Goal: Task Accomplishment & Management: Complete application form

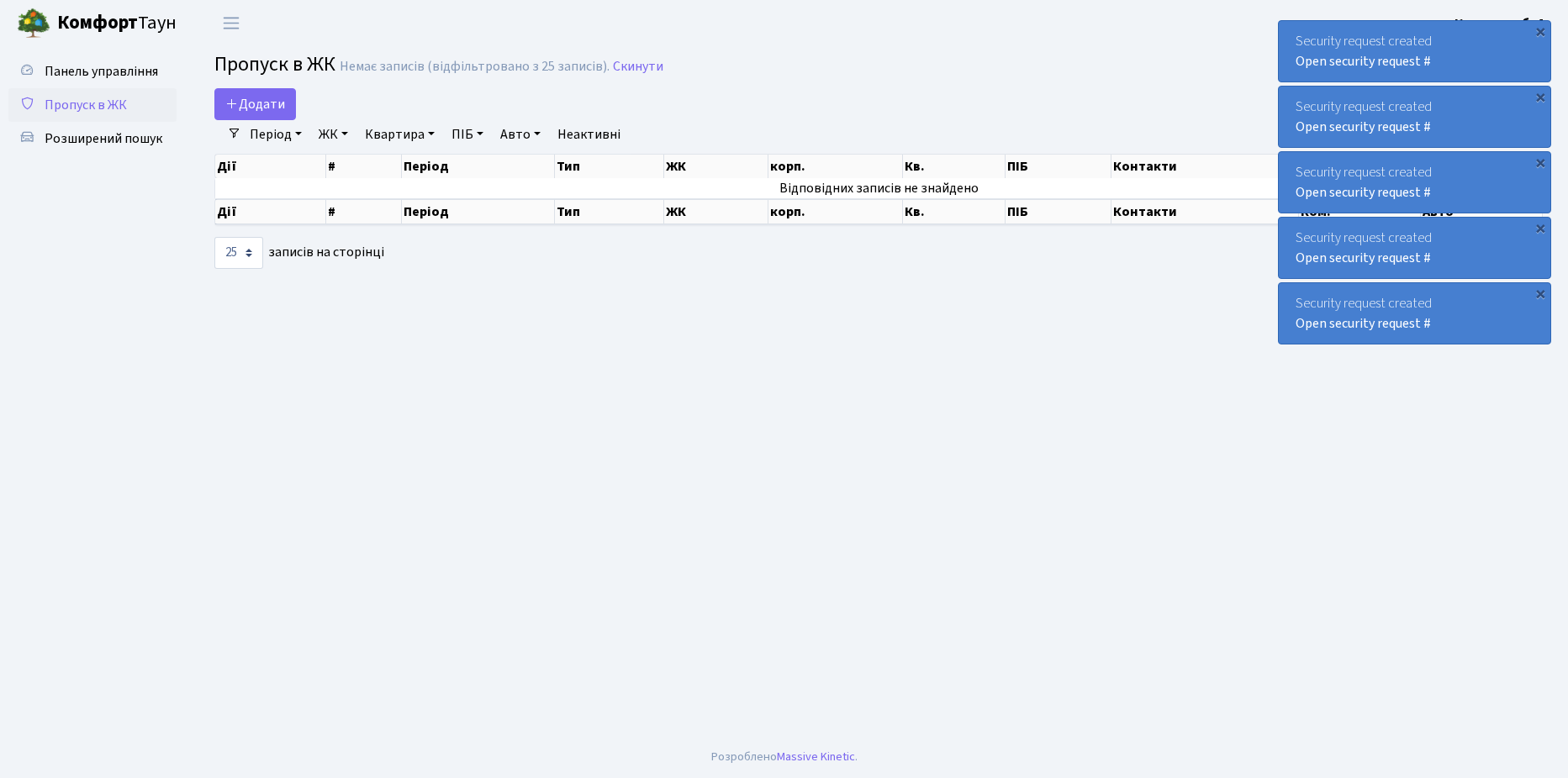
select select "25"
click at [247, 99] on span "Додати" at bounding box center [255, 104] width 59 height 19
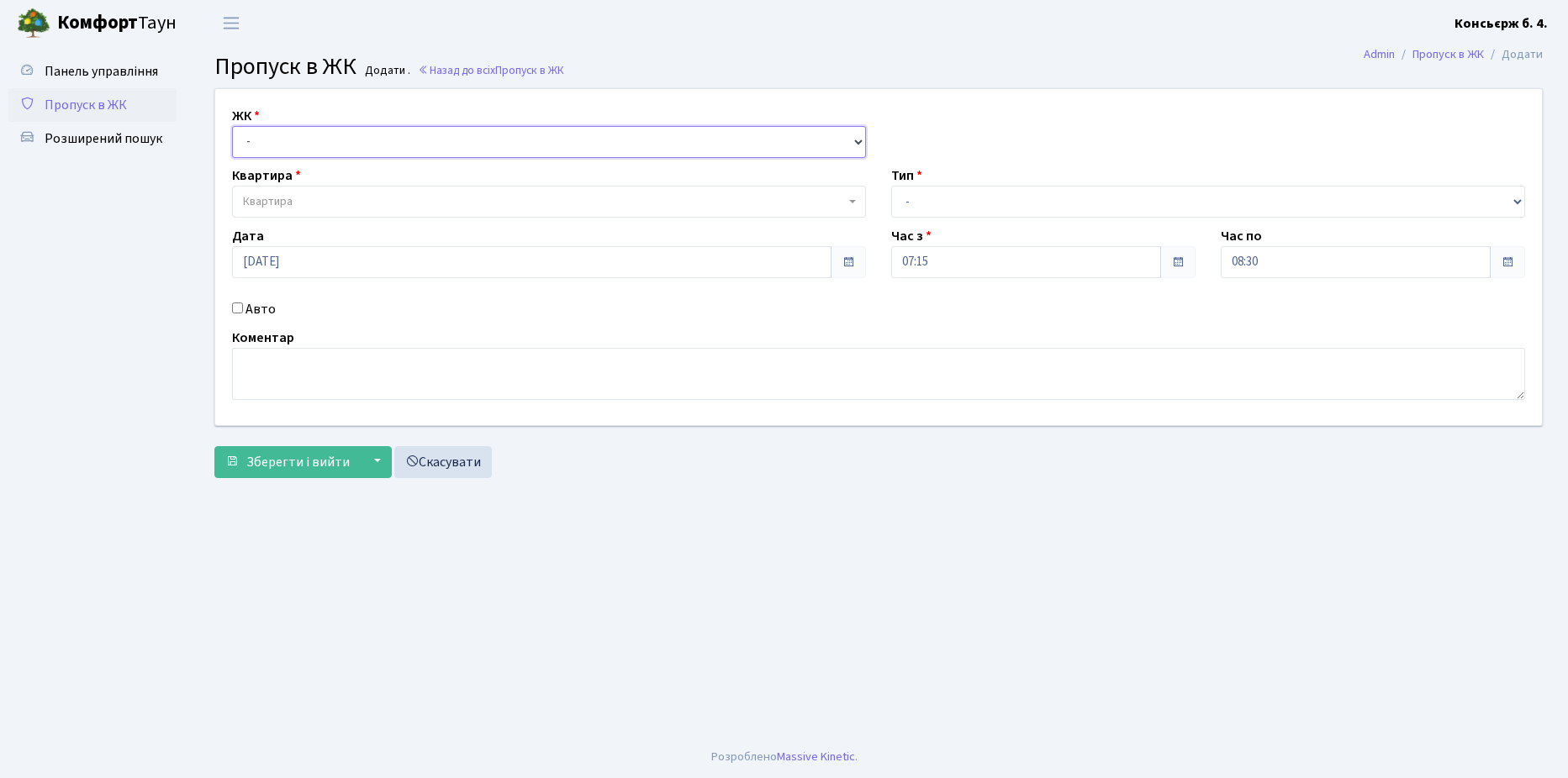
click at [328, 149] on select "- [STREET_ADDRESS]" at bounding box center [549, 142] width 634 height 32
click at [232, 126] on select "- [STREET_ADDRESS]" at bounding box center [549, 142] width 634 height 32
click at [325, 152] on select "- [STREET_ADDRESS]" at bounding box center [549, 142] width 634 height 32
click at [232, 126] on select "- [STREET_ADDRESS]" at bounding box center [549, 142] width 634 height 32
click at [324, 150] on select "- [STREET_ADDRESS]" at bounding box center [549, 142] width 634 height 32
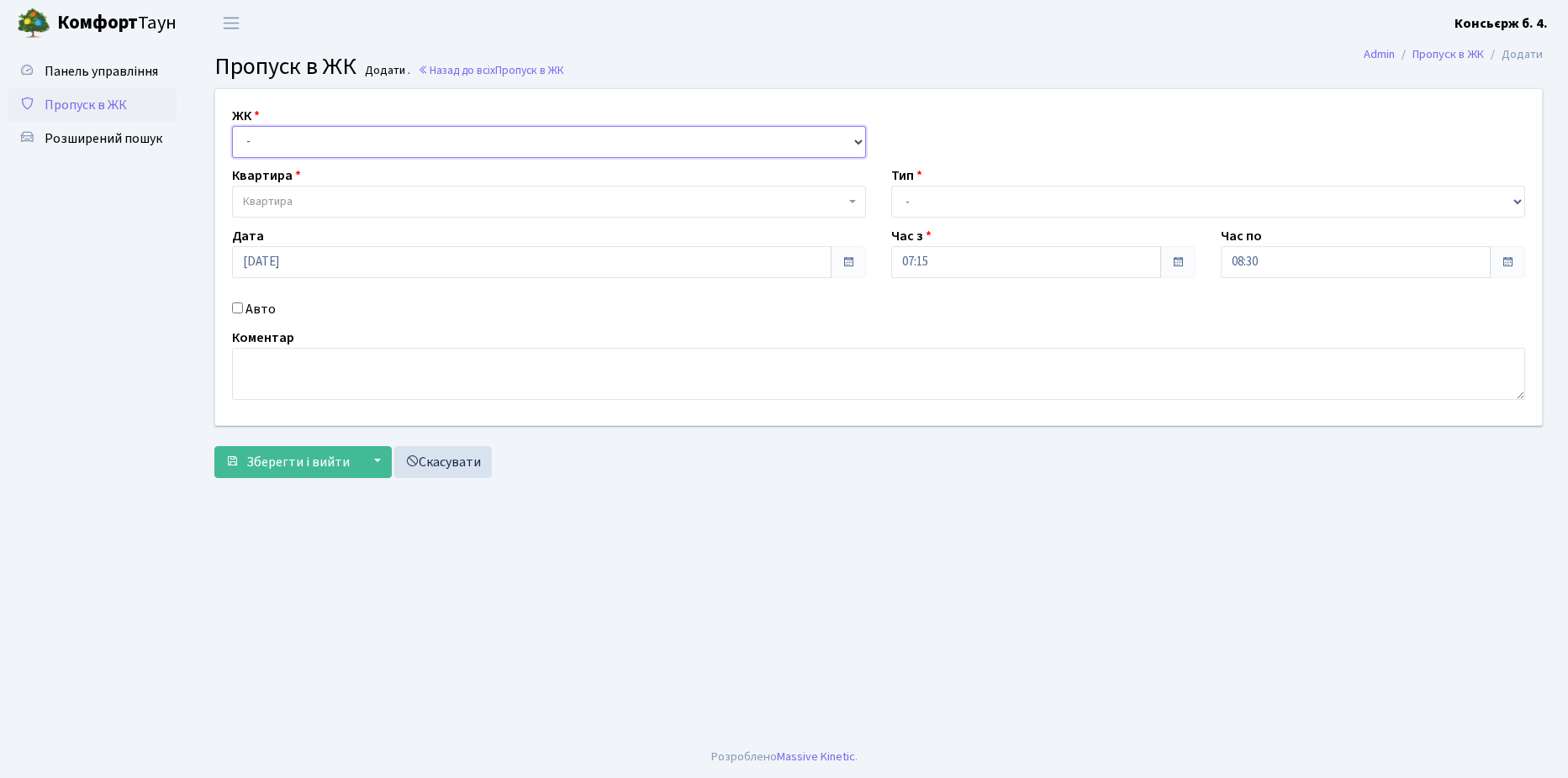
click at [232, 126] on select "- [STREET_ADDRESS]" at bounding box center [549, 142] width 634 height 32
drag, startPoint x: 327, startPoint y: 129, endPoint x: 333, endPoint y: 158, distance: 29.6
click at [327, 129] on select "- [STREET_ADDRESS]" at bounding box center [549, 142] width 634 height 32
select select "325"
click at [232, 126] on select "- [STREET_ADDRESS]" at bounding box center [549, 142] width 634 height 32
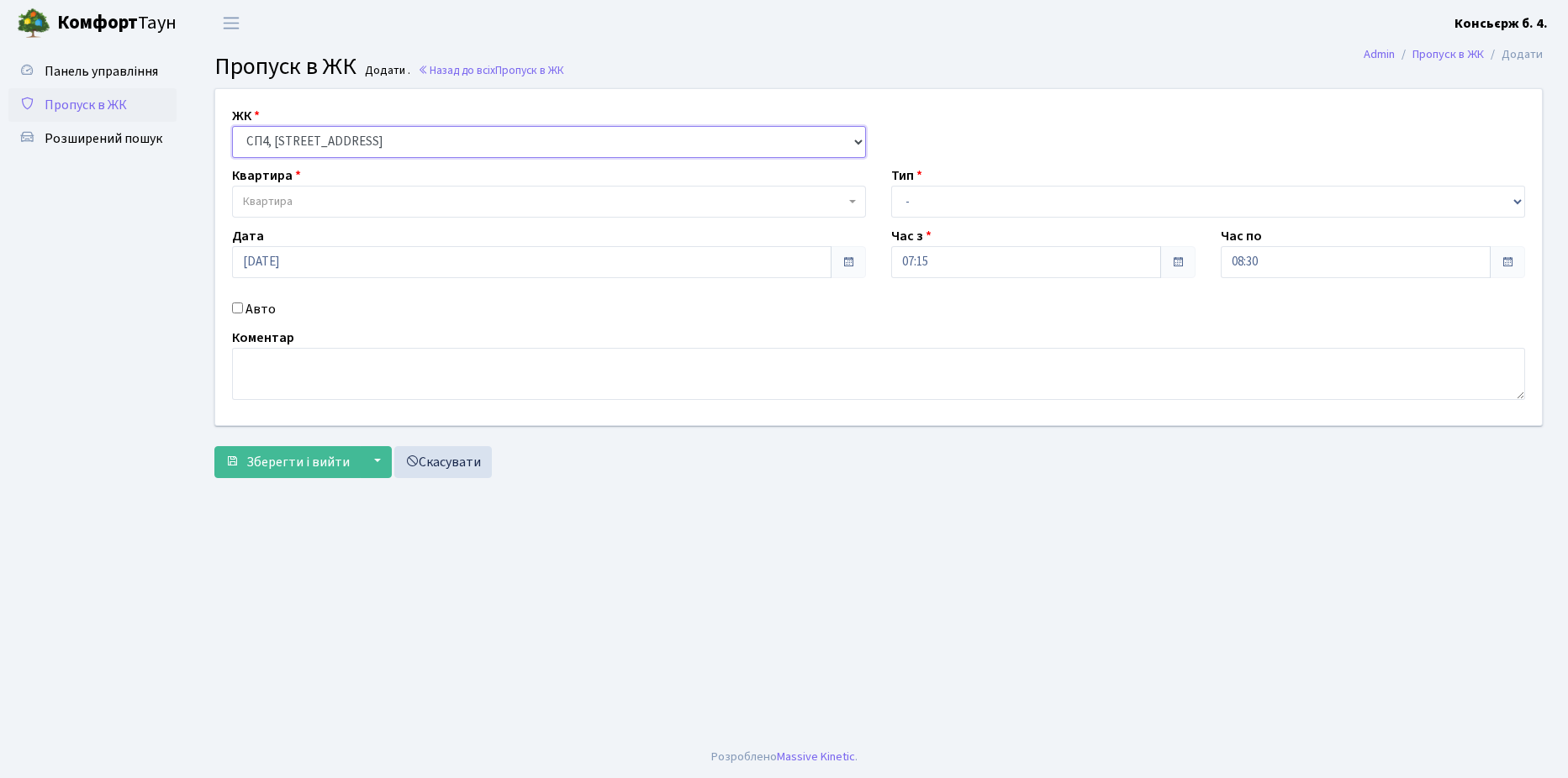
select select
click at [340, 190] on span "Квартира" at bounding box center [549, 201] width 634 height 32
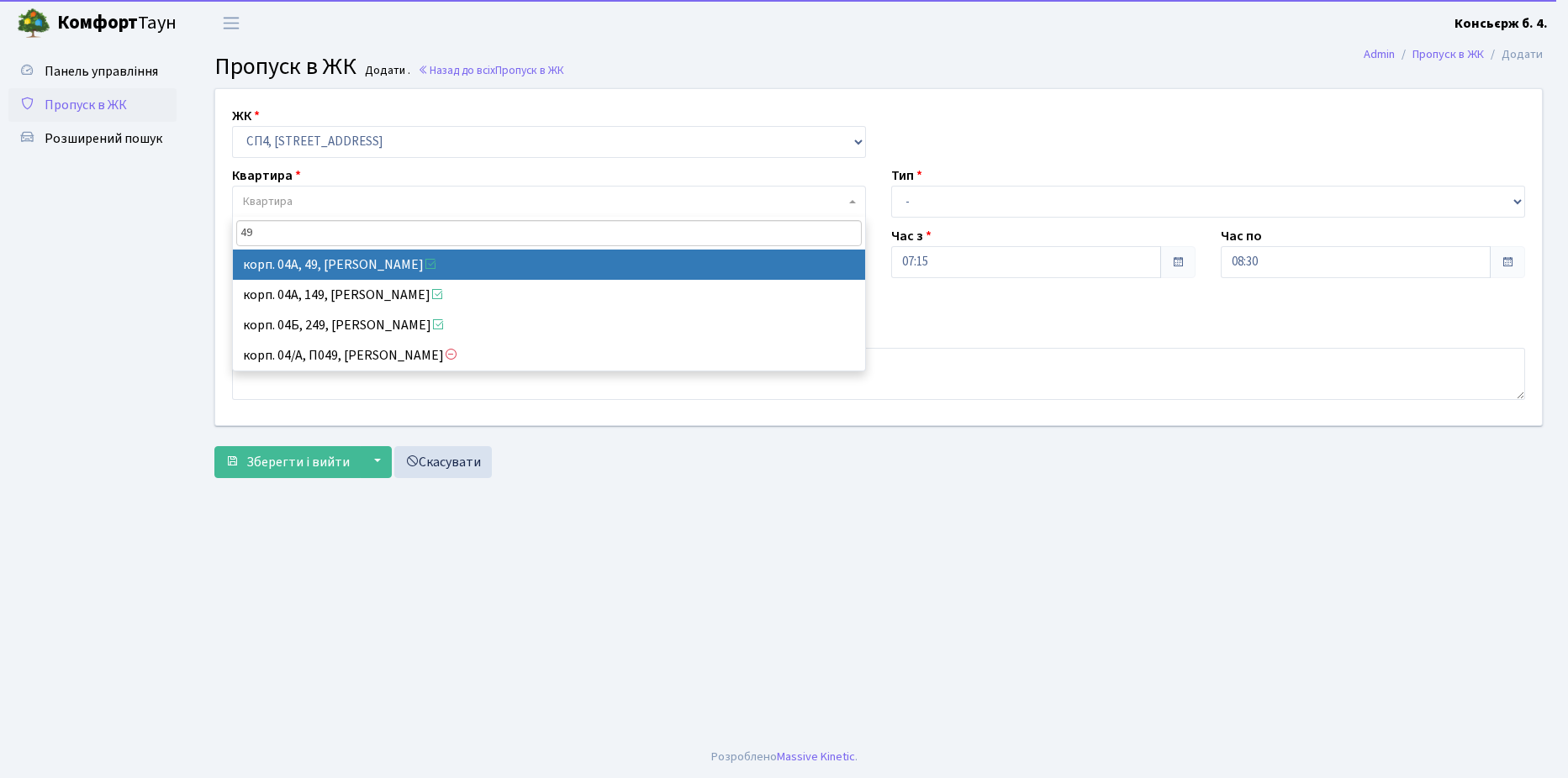
type input "49"
select select "21077"
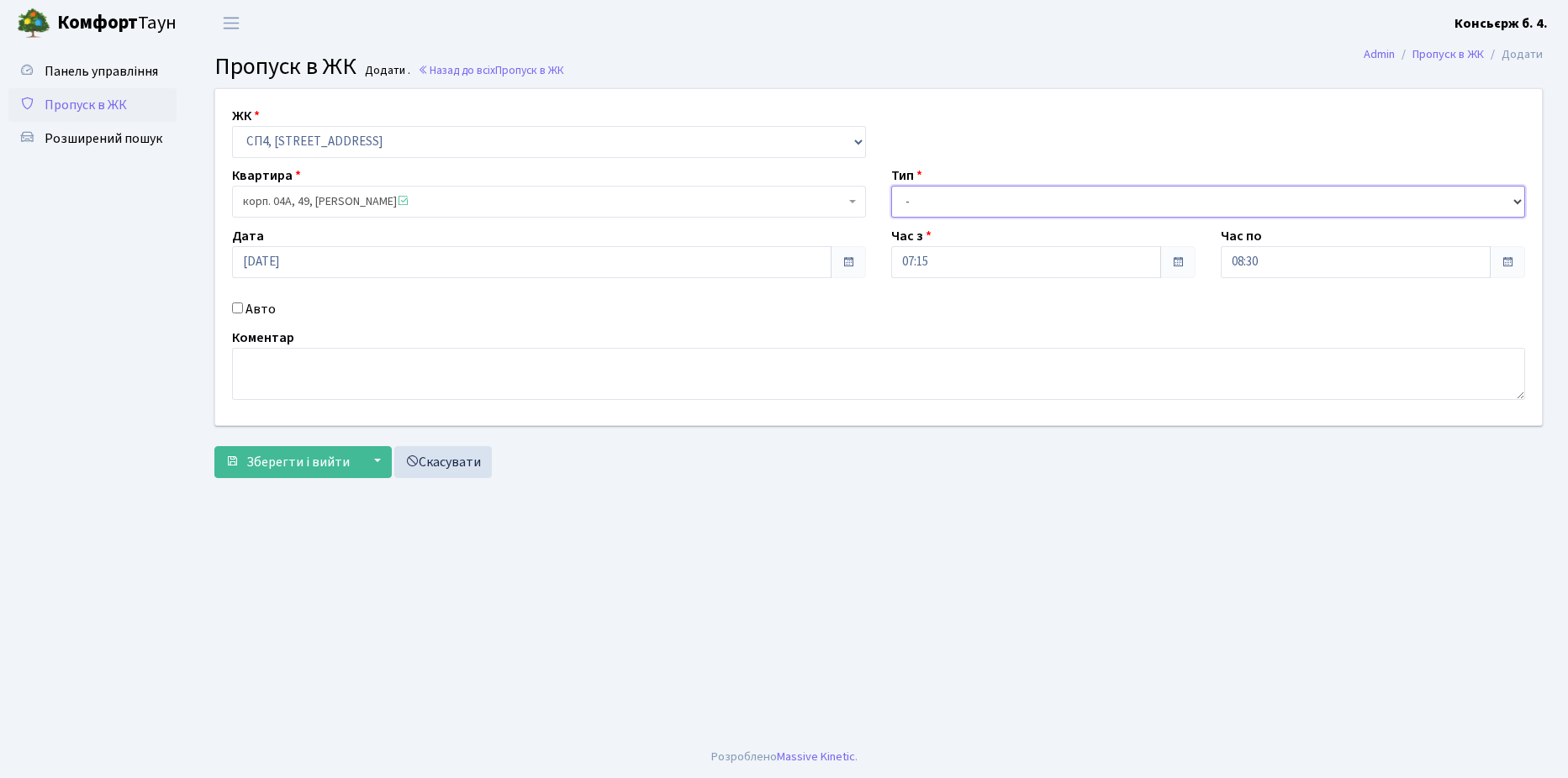
click at [959, 209] on select "- Доставка Таксі Гості Сервіс" at bounding box center [1208, 201] width 634 height 32
select select "1"
click at [891, 186] on select "- Доставка Таксі Гості Сервіс" at bounding box center [1208, 201] width 634 height 32
click at [232, 301] on div "Авто" at bounding box center [548, 309] width 659 height 20
click at [233, 305] on input "Авто" at bounding box center [238, 308] width 11 height 11
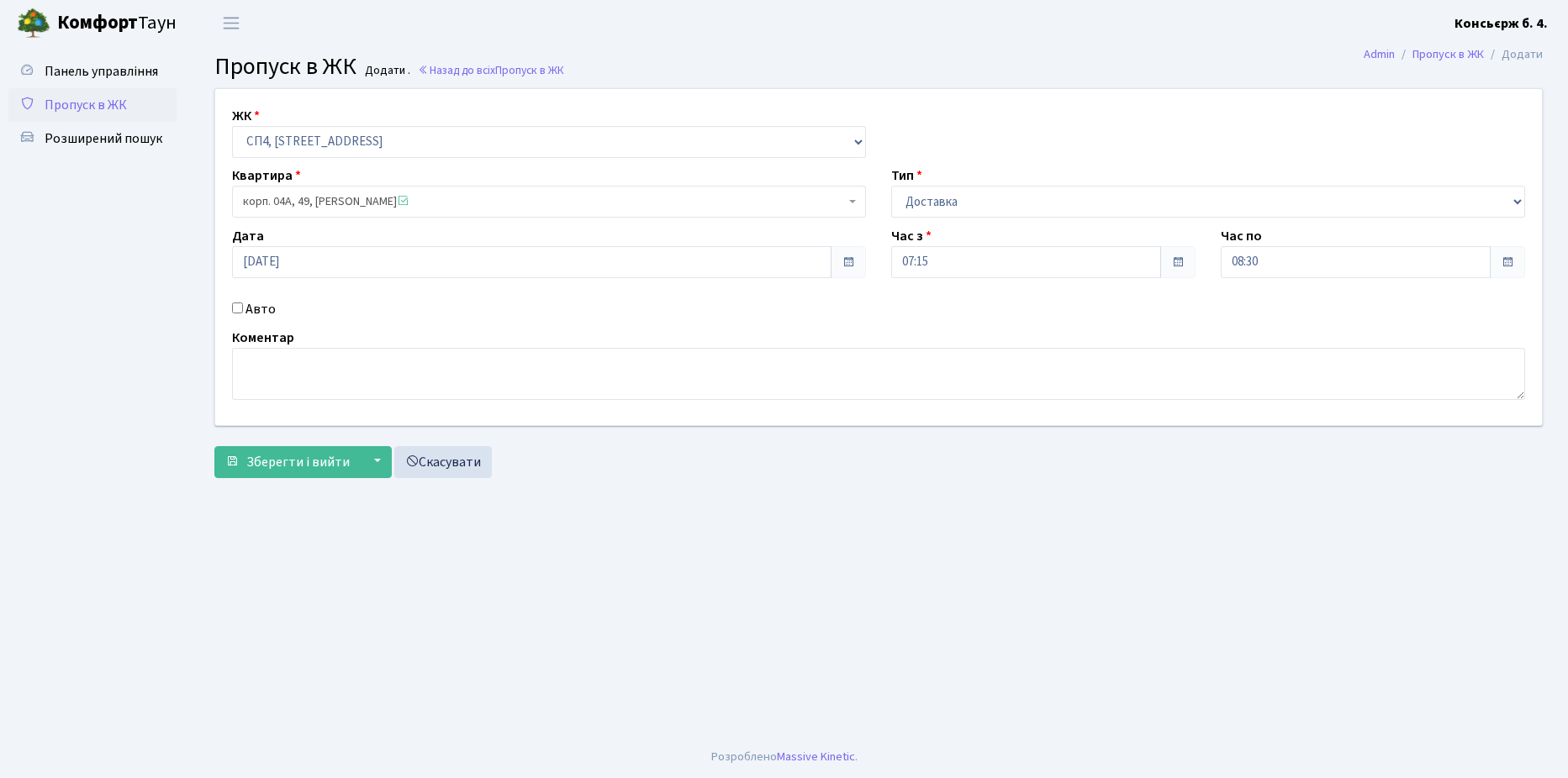
checkbox input "true"
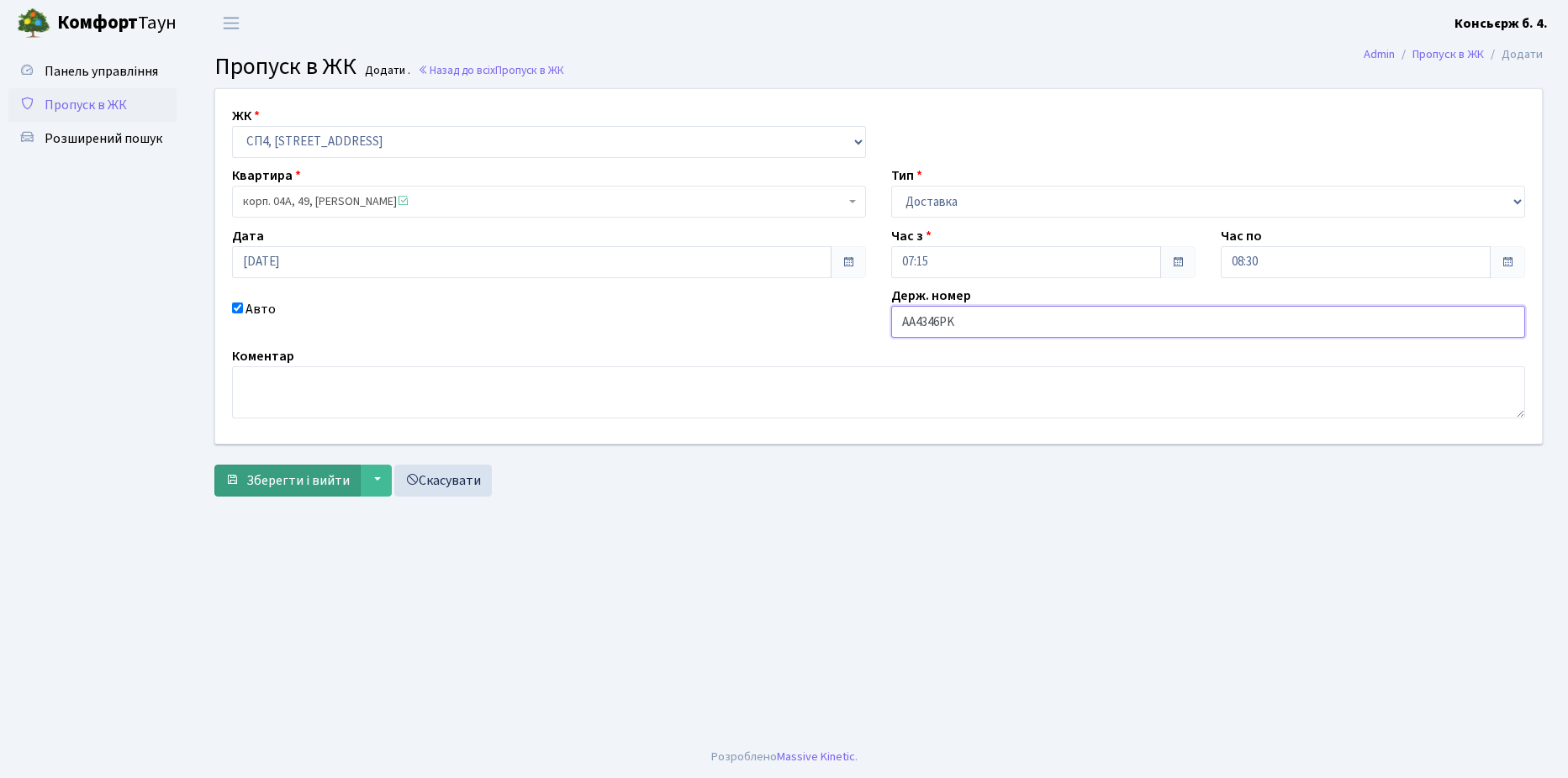
type input "AA4346PK"
click at [336, 477] on span "Зберегти і вийти" at bounding box center [297, 481] width 103 height 19
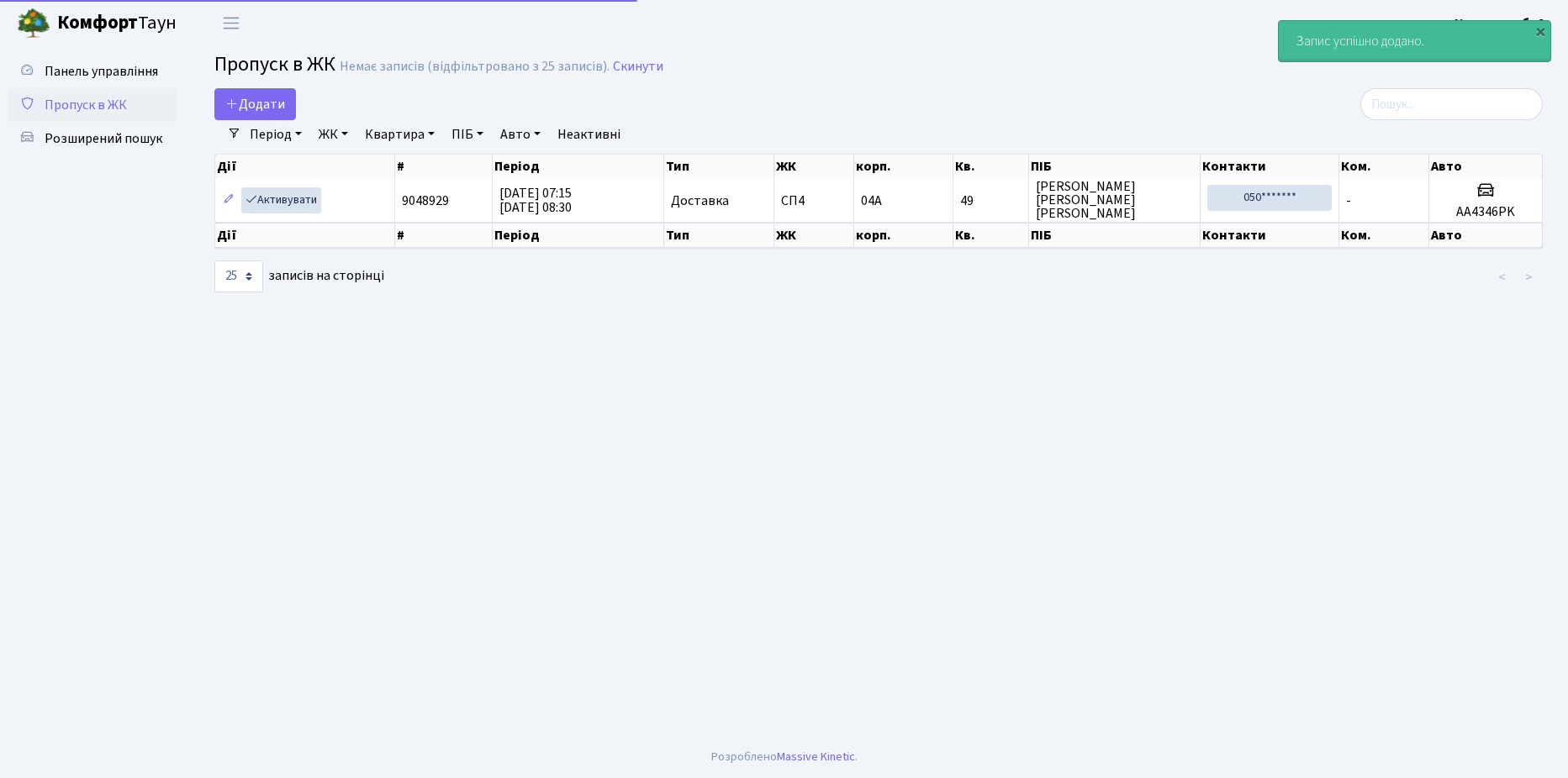
select select "25"
